Goal: Information Seeking & Learning: Learn about a topic

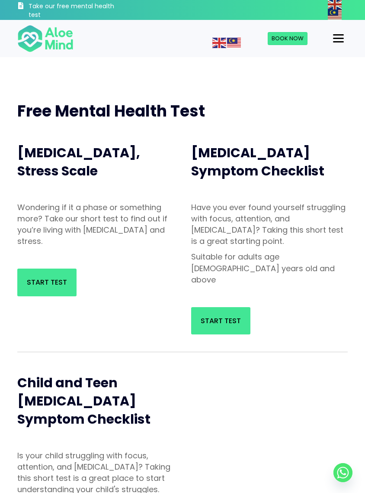
click at [209, 316] on span "Start Test" at bounding box center [221, 321] width 40 height 10
click at [338, 39] on div "Menu" at bounding box center [338, 38] width 11 height 1
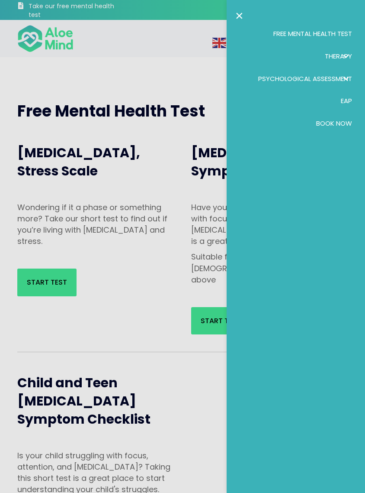
click at [178, 50] on div at bounding box center [182, 246] width 365 height 493
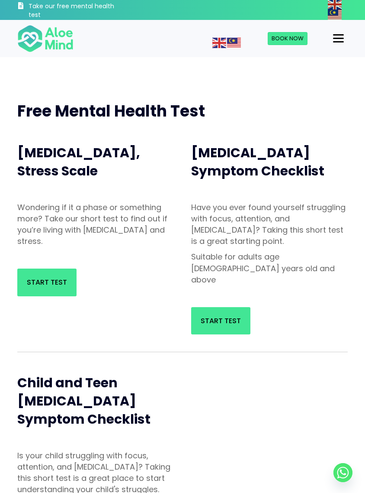
click at [233, 42] on img at bounding box center [234, 43] width 14 height 10
click at [236, 39] on img at bounding box center [234, 43] width 14 height 10
click at [332, 32] on button "Menu" at bounding box center [339, 38] width 18 height 15
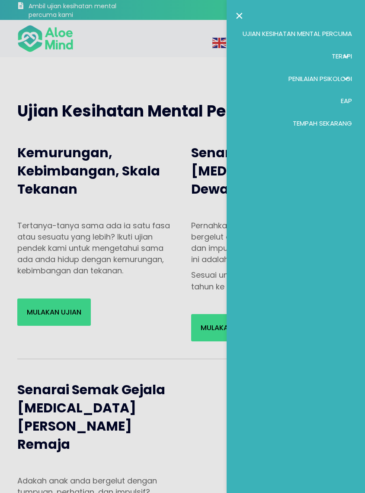
click at [153, 58] on div at bounding box center [182, 246] width 365 height 493
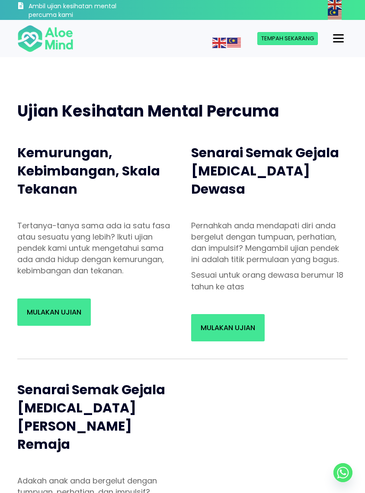
click at [211, 323] on font "Mulakan Ujian" at bounding box center [228, 328] width 55 height 10
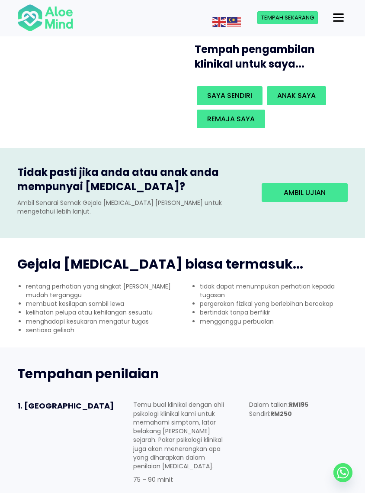
scroll to position [190, 0]
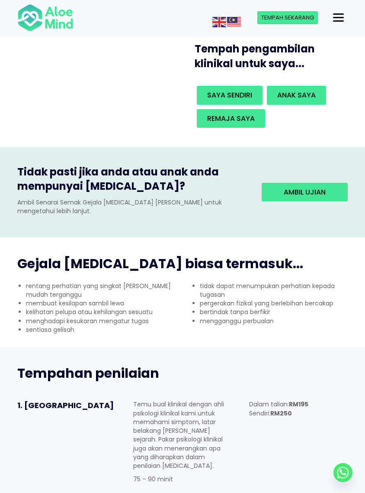
click at [218, 90] on font "saya sendiri" at bounding box center [229, 95] width 45 height 10
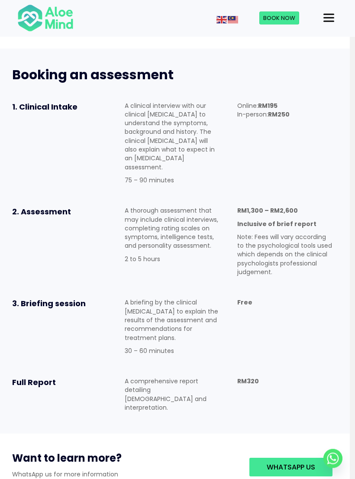
scroll to position [464, 5]
